Goal: Task Accomplishment & Management: Complete application form

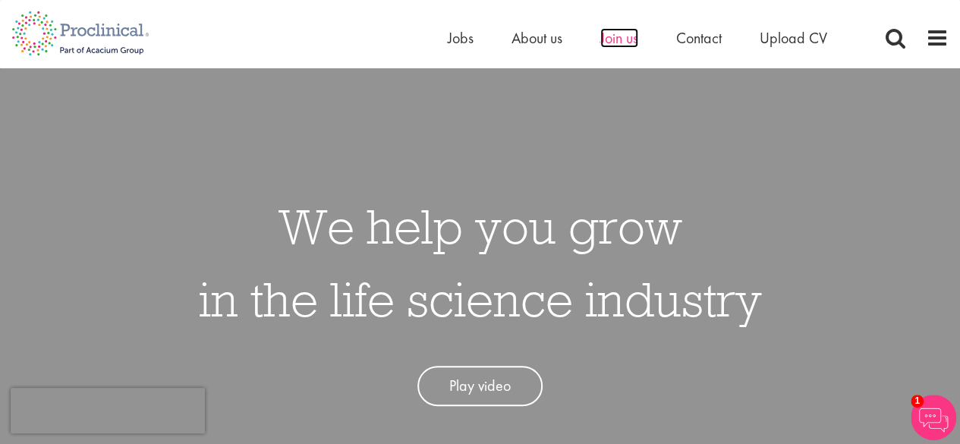
click at [615, 39] on span "Join us" at bounding box center [619, 38] width 38 height 20
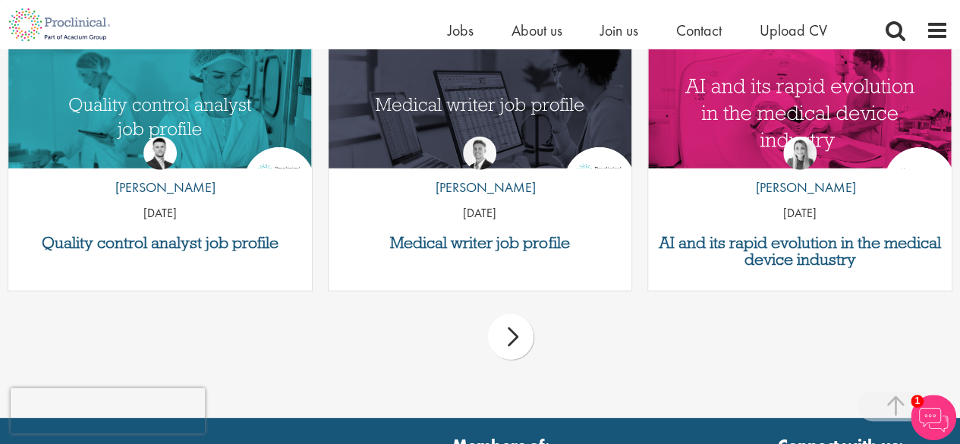
scroll to position [1966, 0]
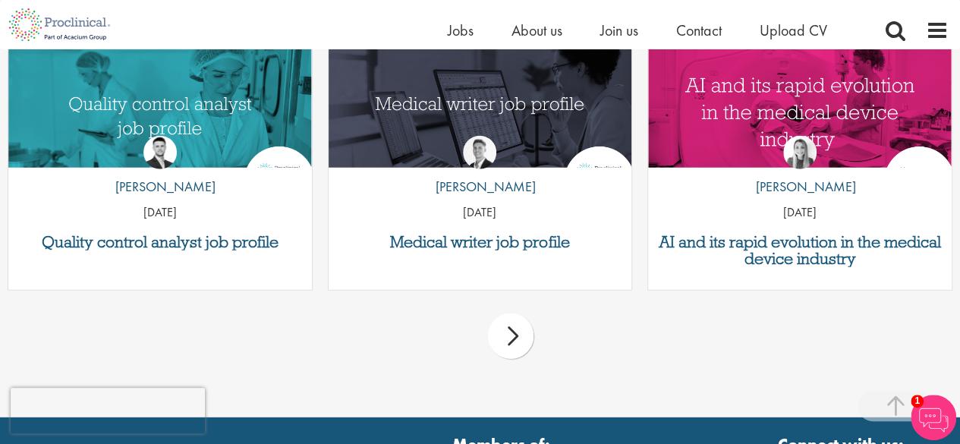
click at [498, 318] on div "next" at bounding box center [511, 336] width 46 height 46
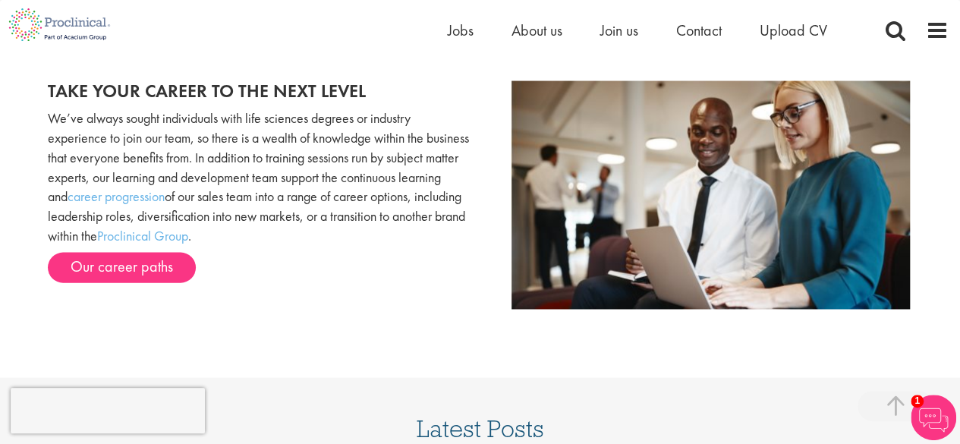
scroll to position [1527, 0]
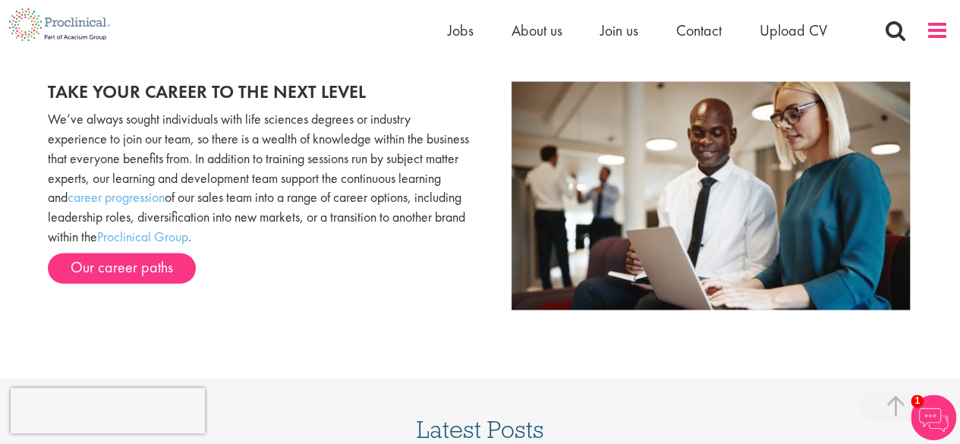
click at [945, 31] on span at bounding box center [937, 30] width 23 height 23
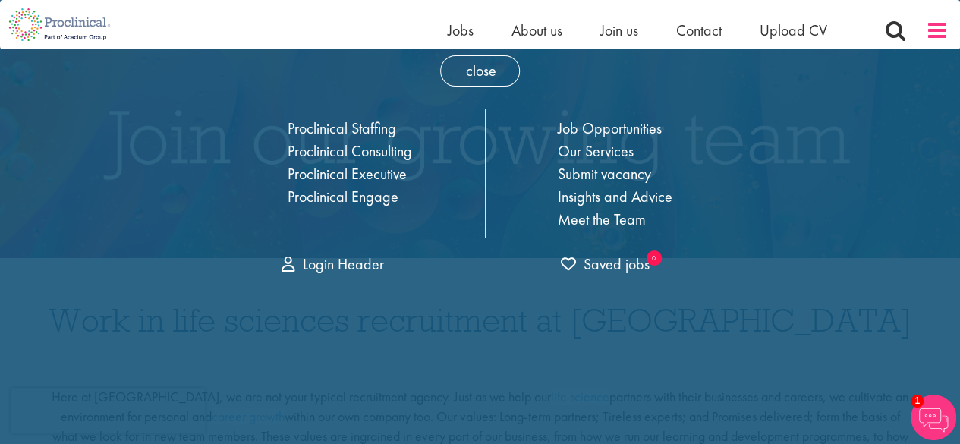
scroll to position [0, 0]
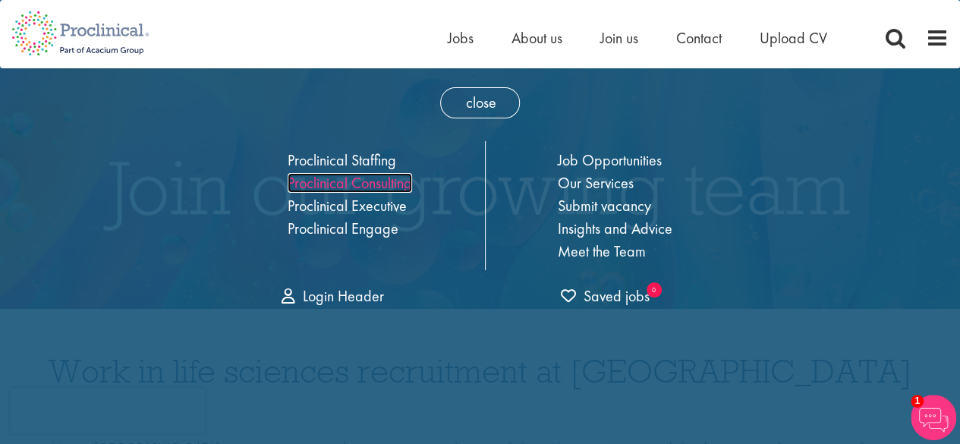
click at [373, 178] on link "Proclinical Consulting" at bounding box center [350, 183] width 124 height 20
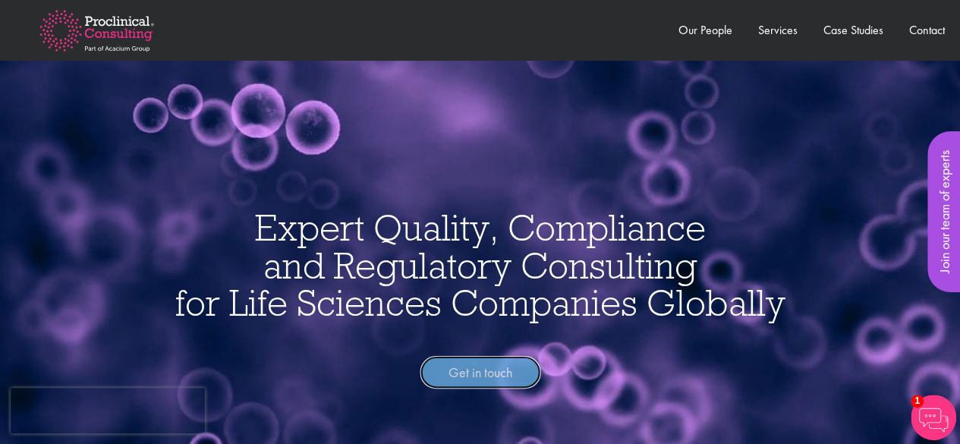
click at [466, 372] on link "Get in touch" at bounding box center [480, 372] width 121 height 33
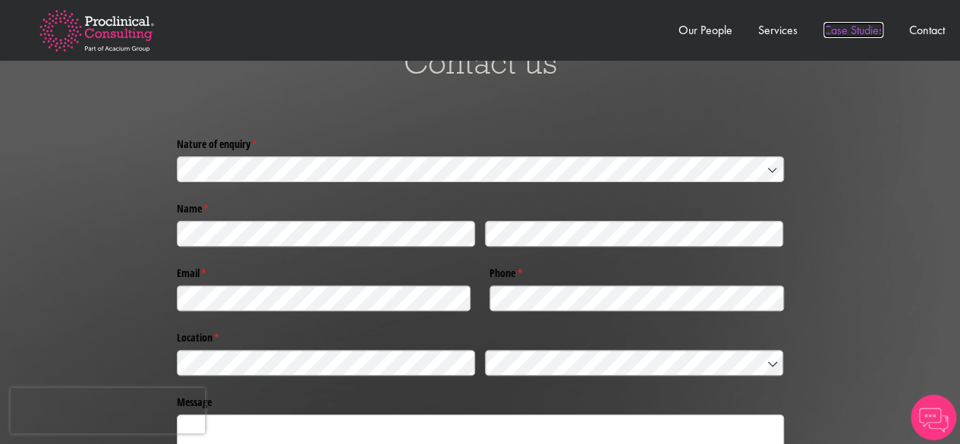
click at [854, 27] on link "Case Studies" at bounding box center [853, 30] width 60 height 16
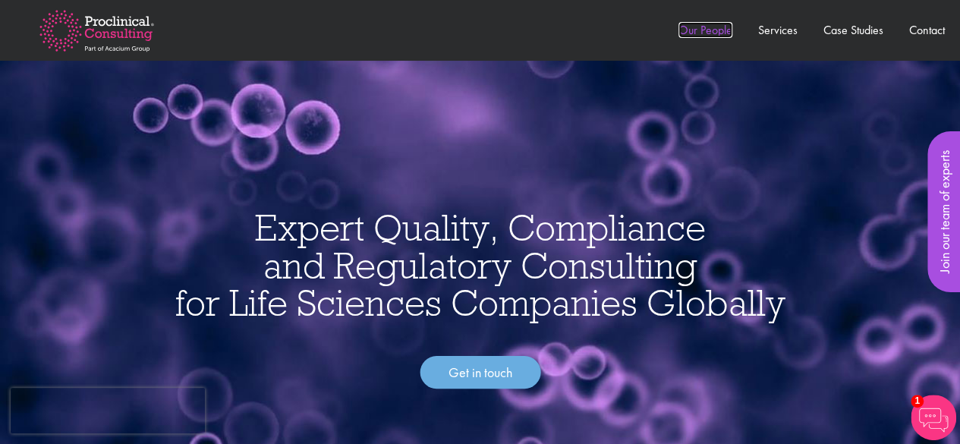
click at [698, 35] on link "Our People" at bounding box center [705, 30] width 54 height 16
click at [702, 27] on link "Our People" at bounding box center [705, 30] width 54 height 16
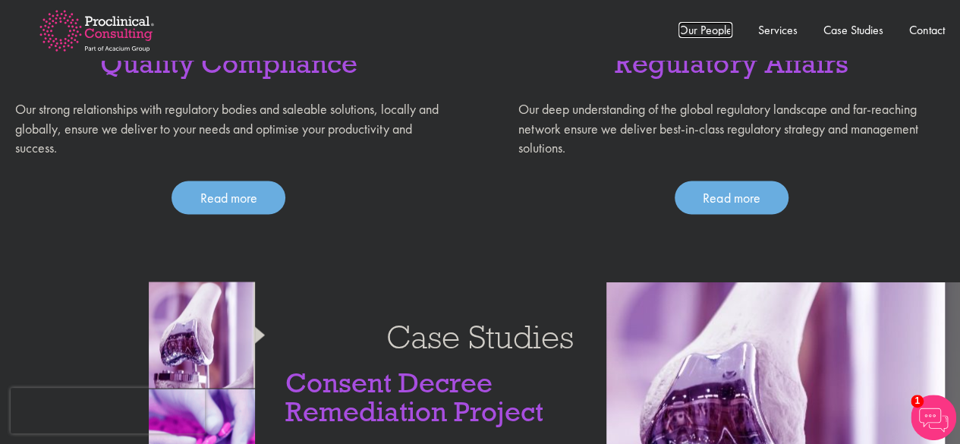
scroll to position [1245, 0]
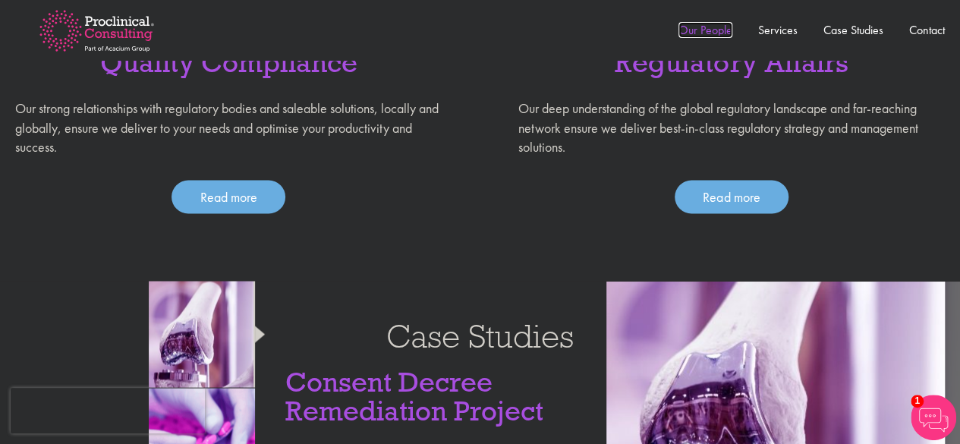
click at [686, 27] on link "Our People" at bounding box center [705, 30] width 54 height 16
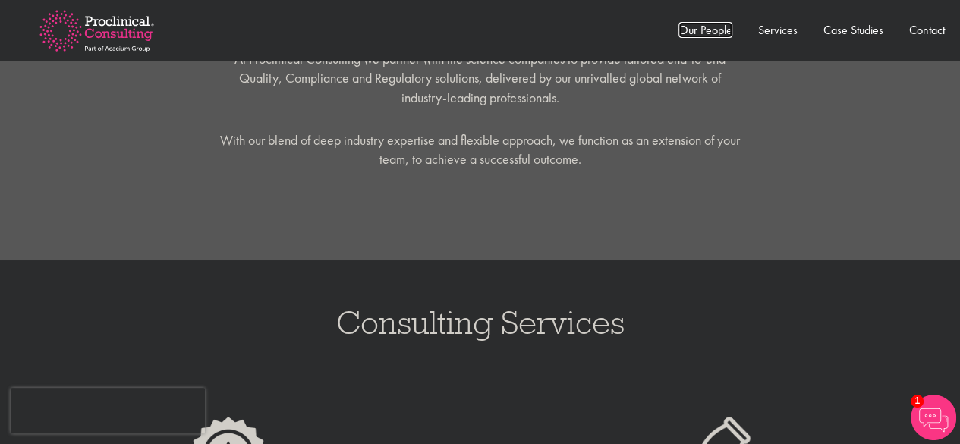
scroll to position [732, 0]
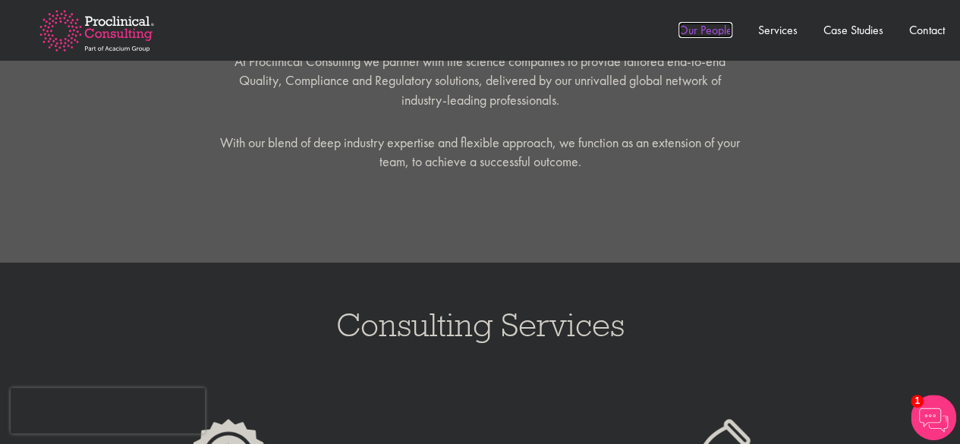
click at [718, 31] on link "Our People" at bounding box center [705, 30] width 54 height 16
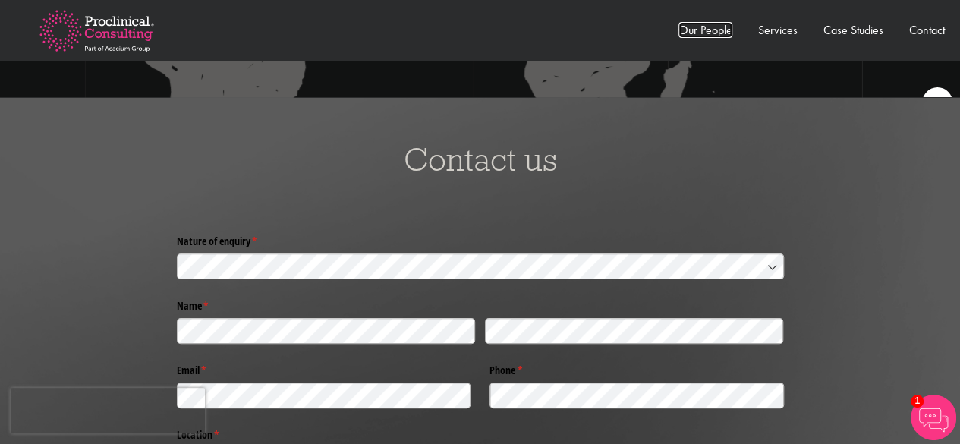
scroll to position [3180, 0]
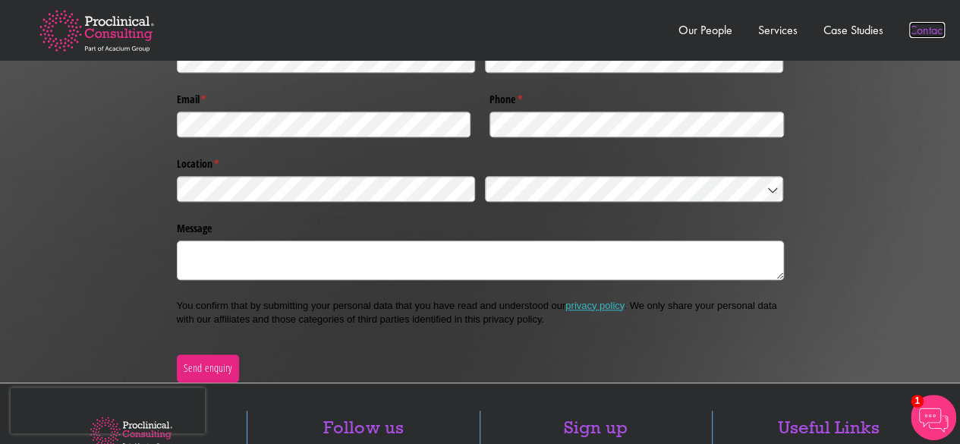
click at [929, 34] on link "Contact" at bounding box center [927, 30] width 36 height 16
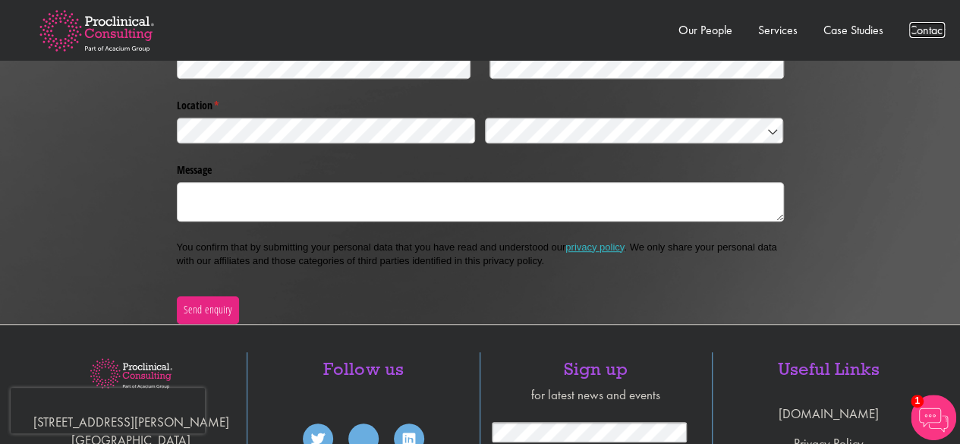
scroll to position [3238, 0]
click at [105, 28] on img at bounding box center [96, 30] width 163 height 89
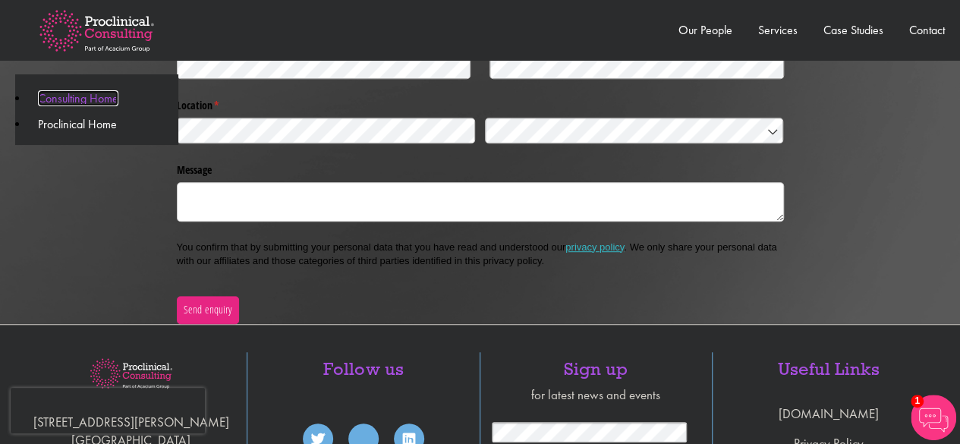
click at [96, 101] on link "Consulting Home" at bounding box center [78, 98] width 80 height 16
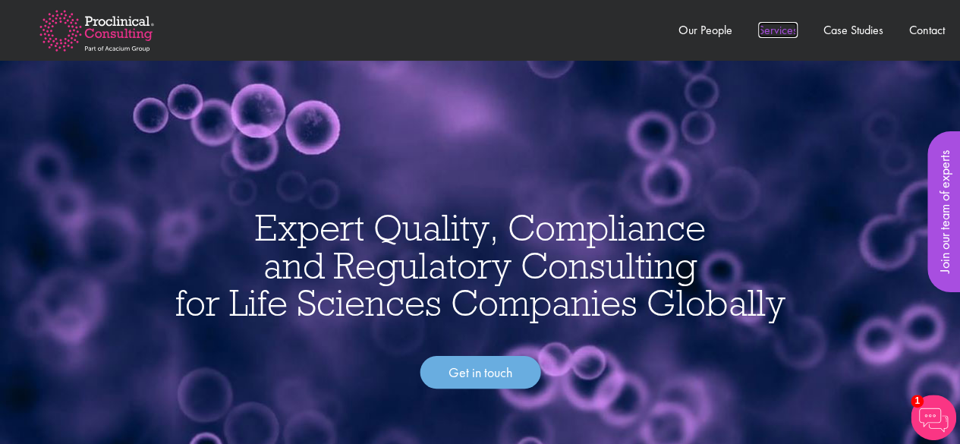
click at [773, 25] on link "Services" at bounding box center [777, 30] width 39 height 16
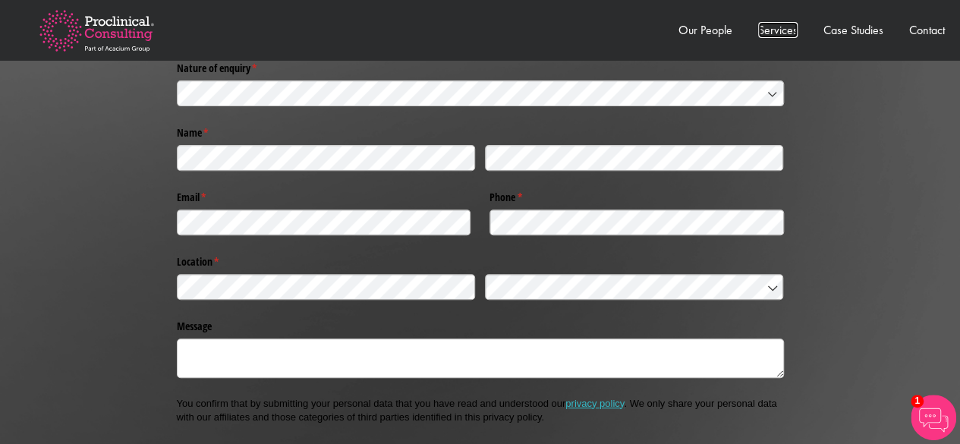
scroll to position [3055, 0]
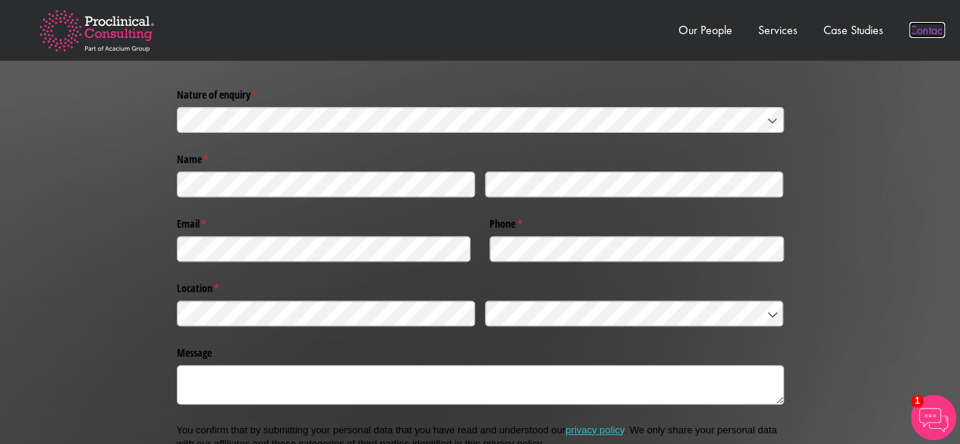
click at [909, 33] on link "Contact" at bounding box center [927, 30] width 36 height 16
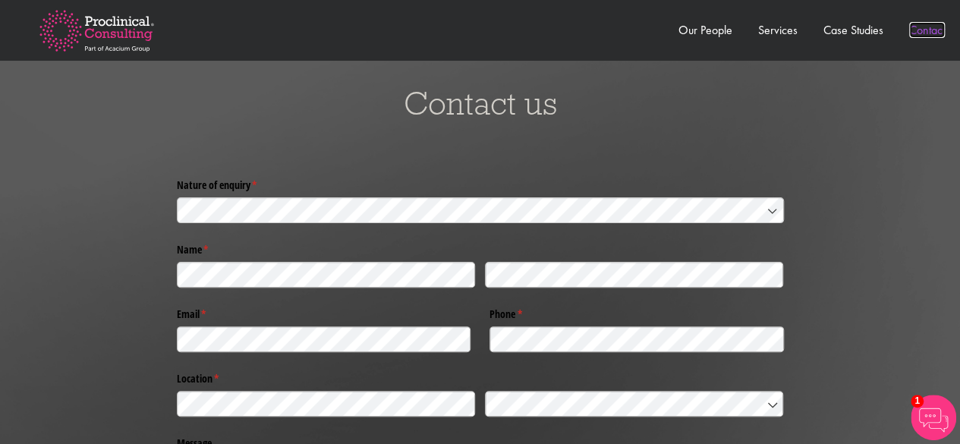
scroll to position [2965, 0]
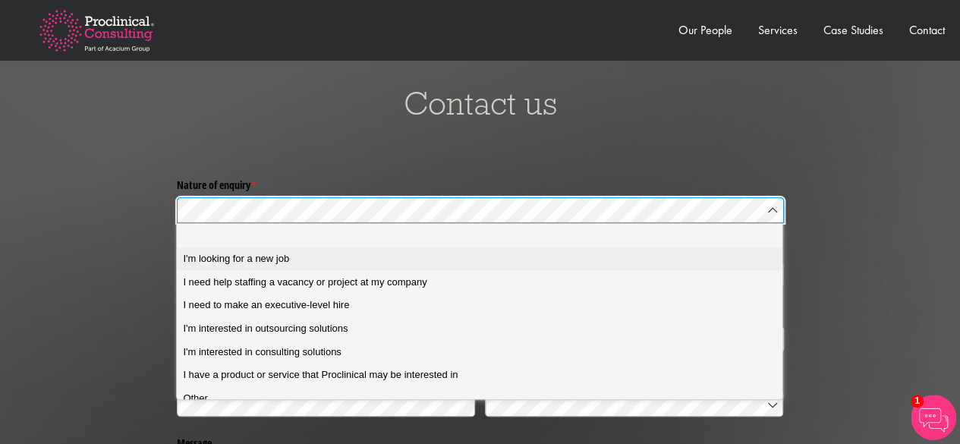
click at [406, 260] on div "I'm looking for a new job" at bounding box center [485, 259] width 604 height 14
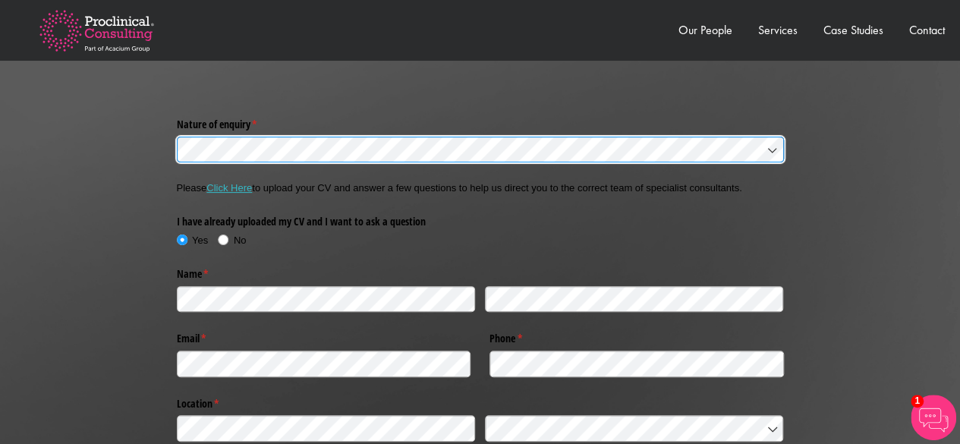
scroll to position [3026, 0]
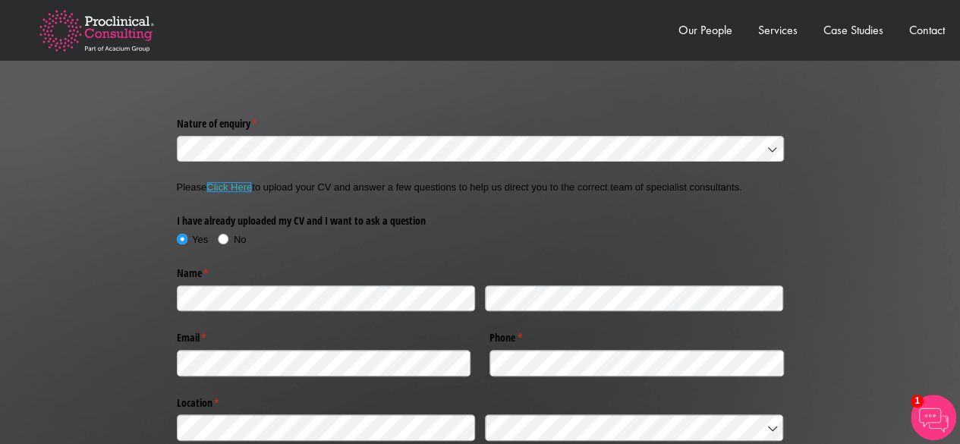
click at [240, 187] on link "Click Here" at bounding box center [229, 186] width 46 height 11
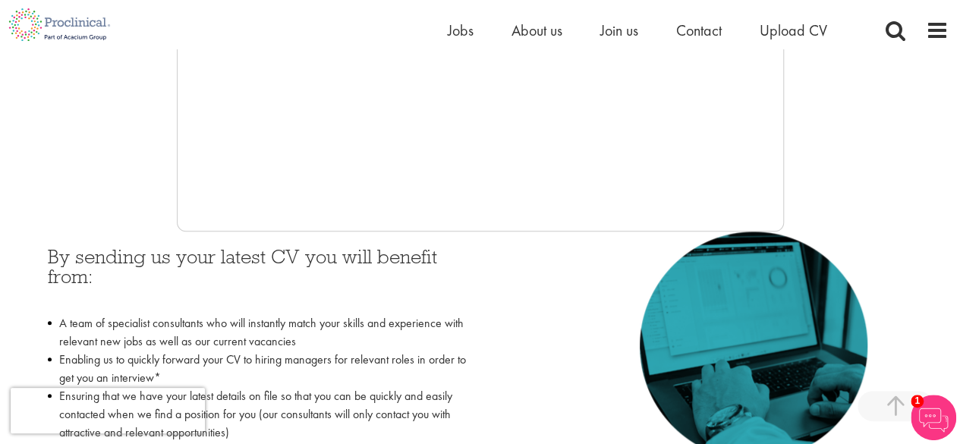
scroll to position [536, 0]
